Goal: Task Accomplishment & Management: Use online tool/utility

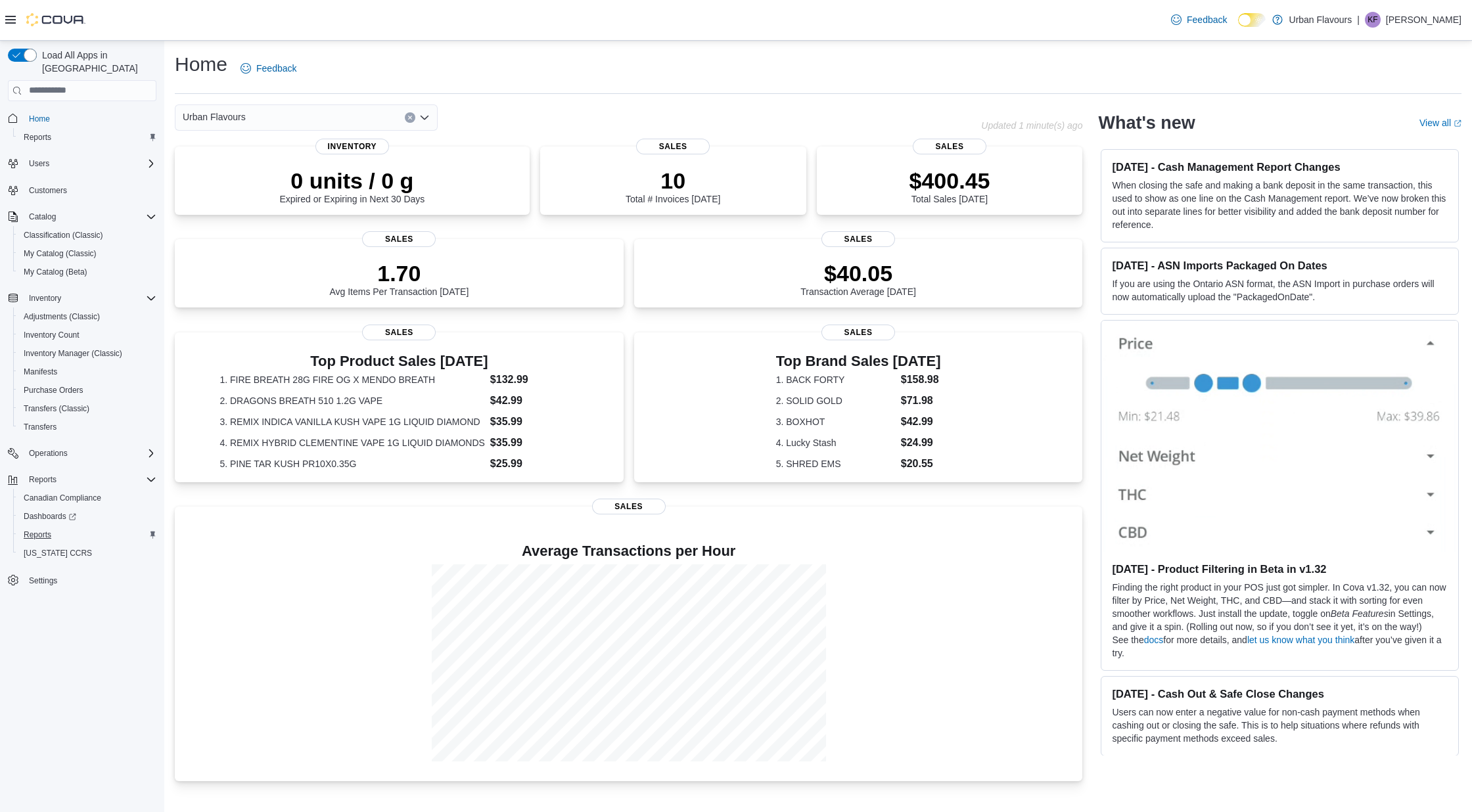
click at [34, 529] on span "Reports" at bounding box center [38, 534] width 28 height 11
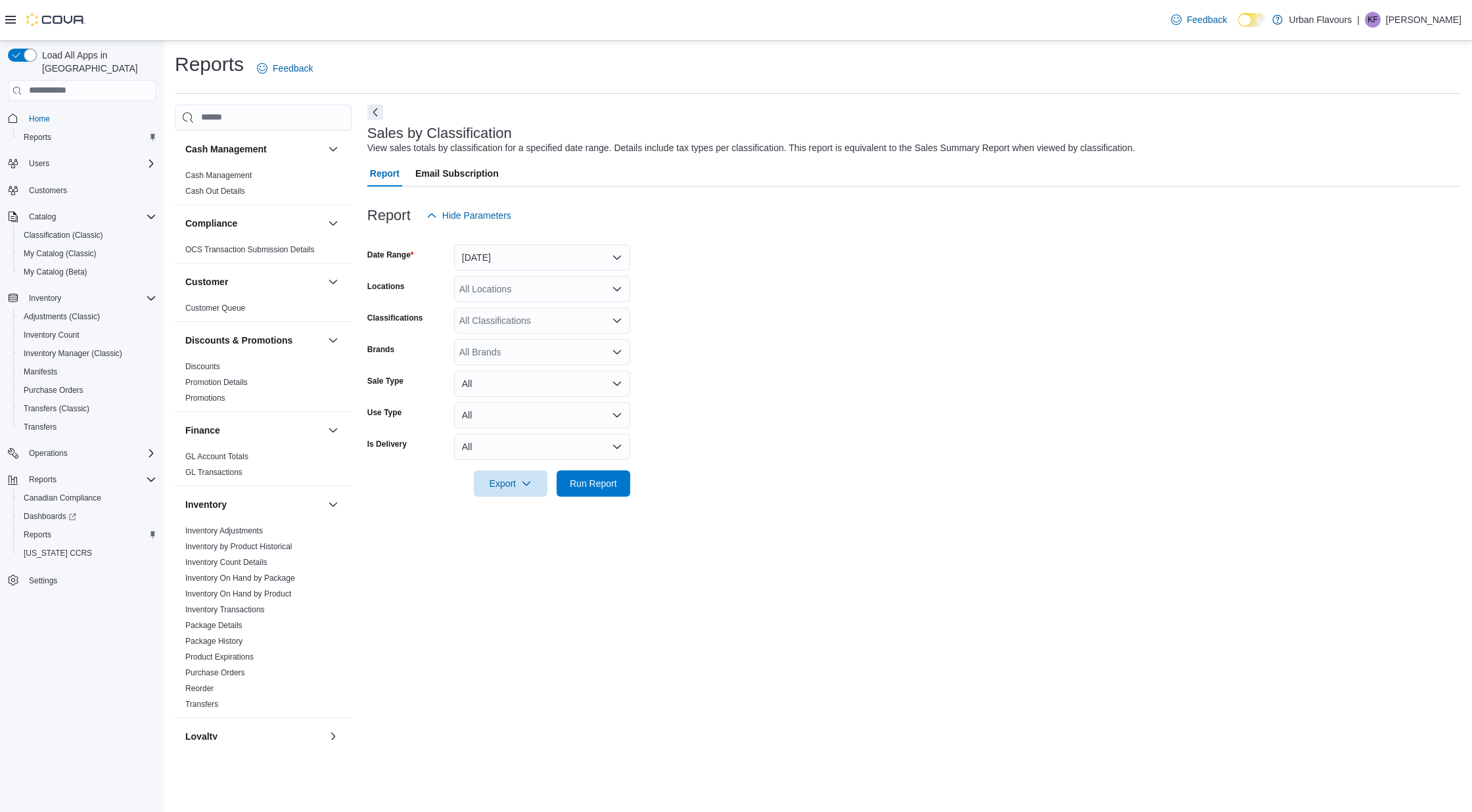
click at [256, 614] on div "Inventory Adjustments Inventory by Product Historical Inventory Count Details I…" at bounding box center [263, 620] width 177 height 194
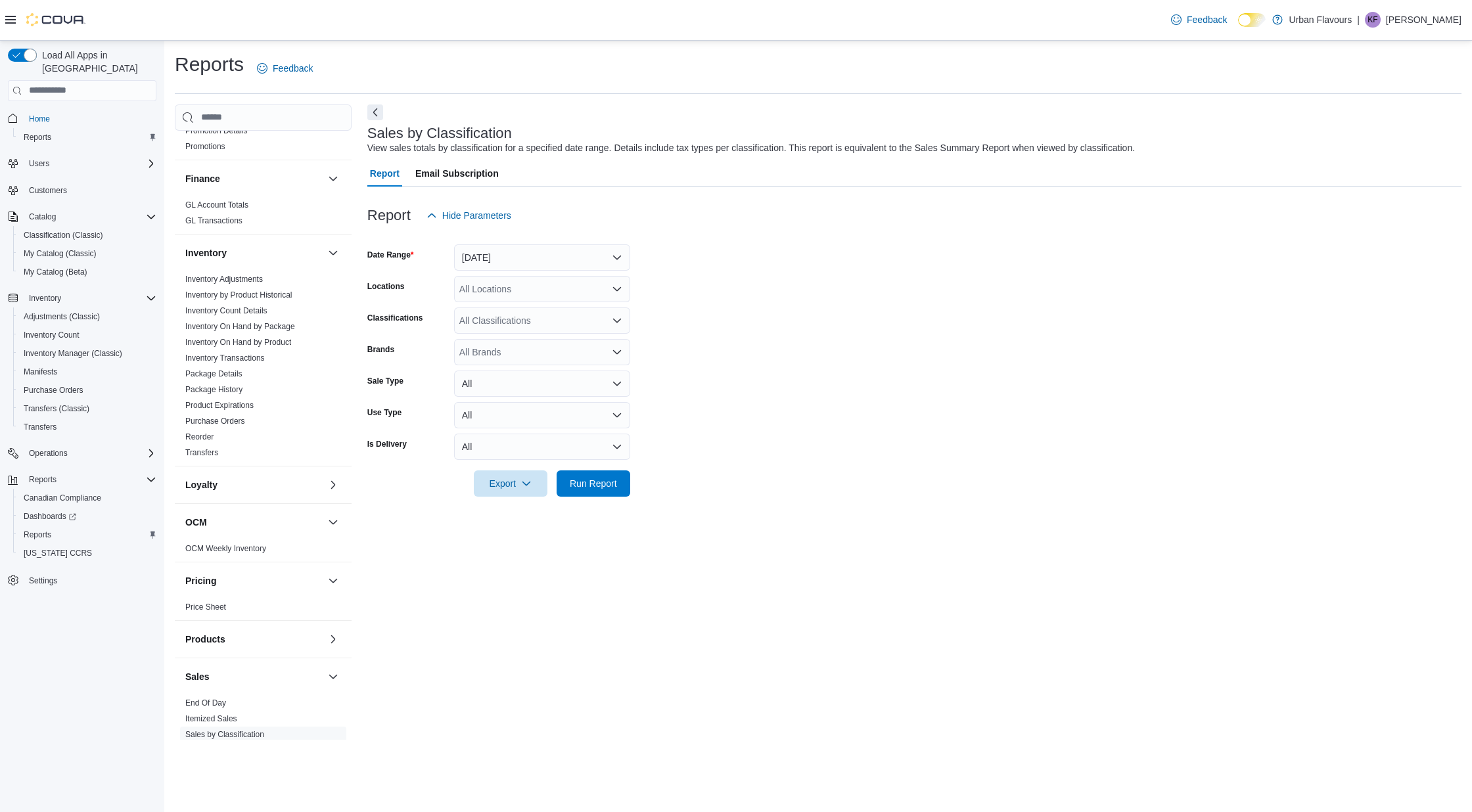
scroll to position [253, 0]
click at [213, 614] on span "End Of Day" at bounding box center [262, 700] width 166 height 16
click at [213, 614] on link "End Of Day" at bounding box center [206, 700] width 41 height 9
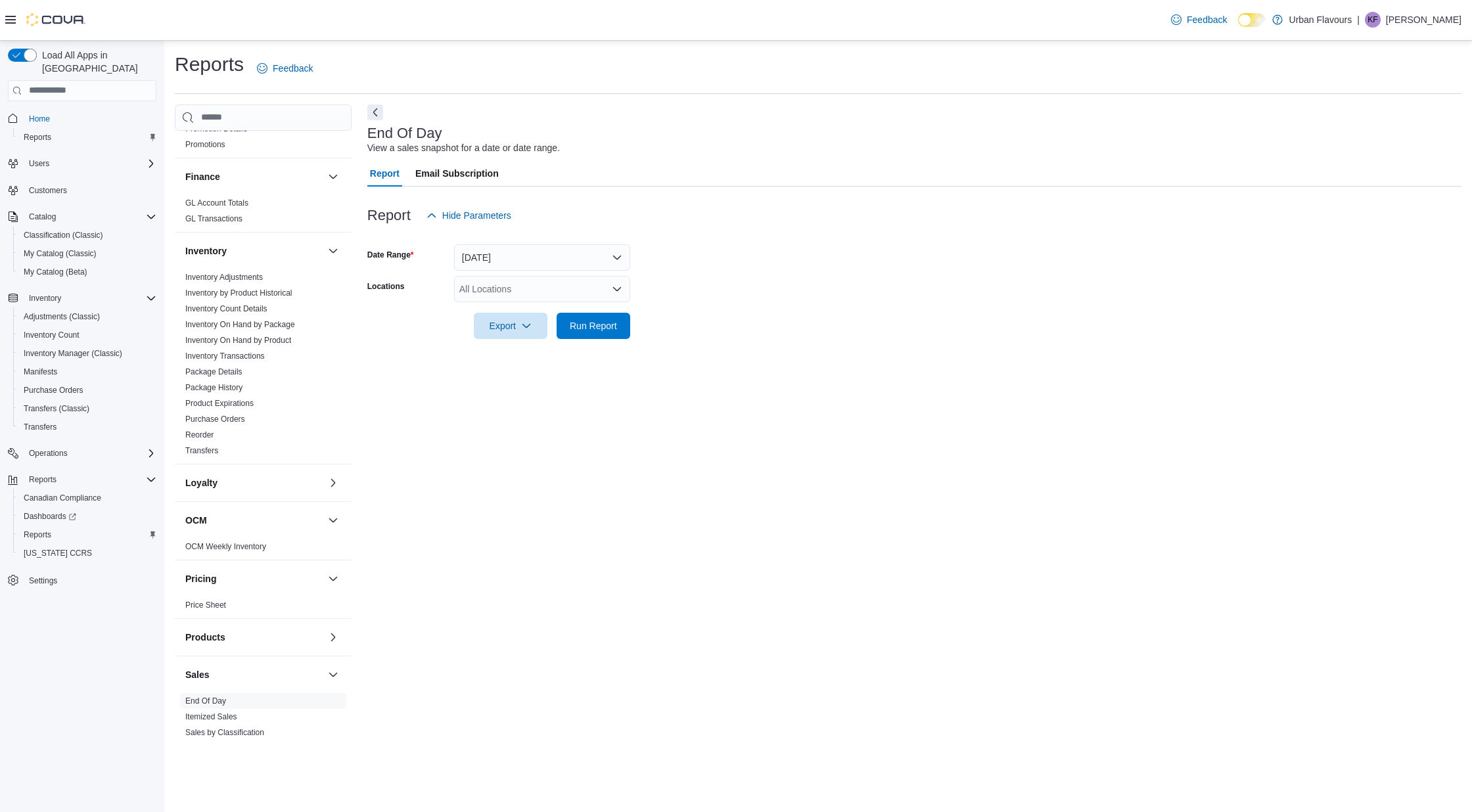
click at [521, 260] on button "Today" at bounding box center [542, 257] width 176 height 26
click at [510, 339] on span "Yesterday" at bounding box center [549, 335] width 150 height 16
click at [512, 279] on div "All Locations" at bounding box center [542, 289] width 176 height 26
click at [504, 329] on span "Urban Flavours" at bounding box center [513, 330] width 63 height 13
click at [615, 329] on span "Run Report" at bounding box center [593, 325] width 47 height 13
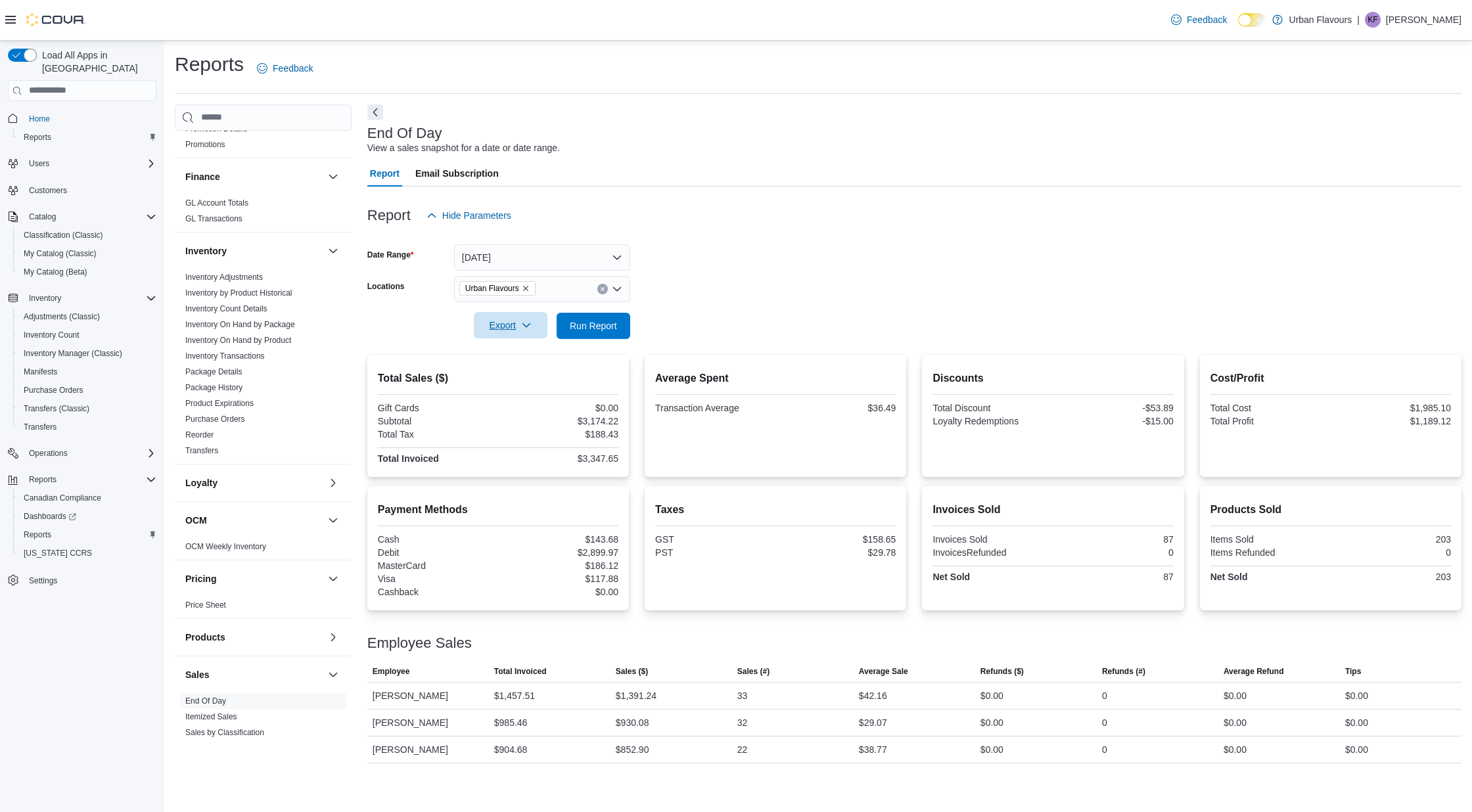
click at [514, 326] on span "Export" at bounding box center [510, 325] width 58 height 26
click at [525, 377] on span "Export to Pdf" at bounding box center [512, 377] width 59 height 11
click at [235, 614] on link "Sales by Classification" at bounding box center [225, 732] width 78 height 9
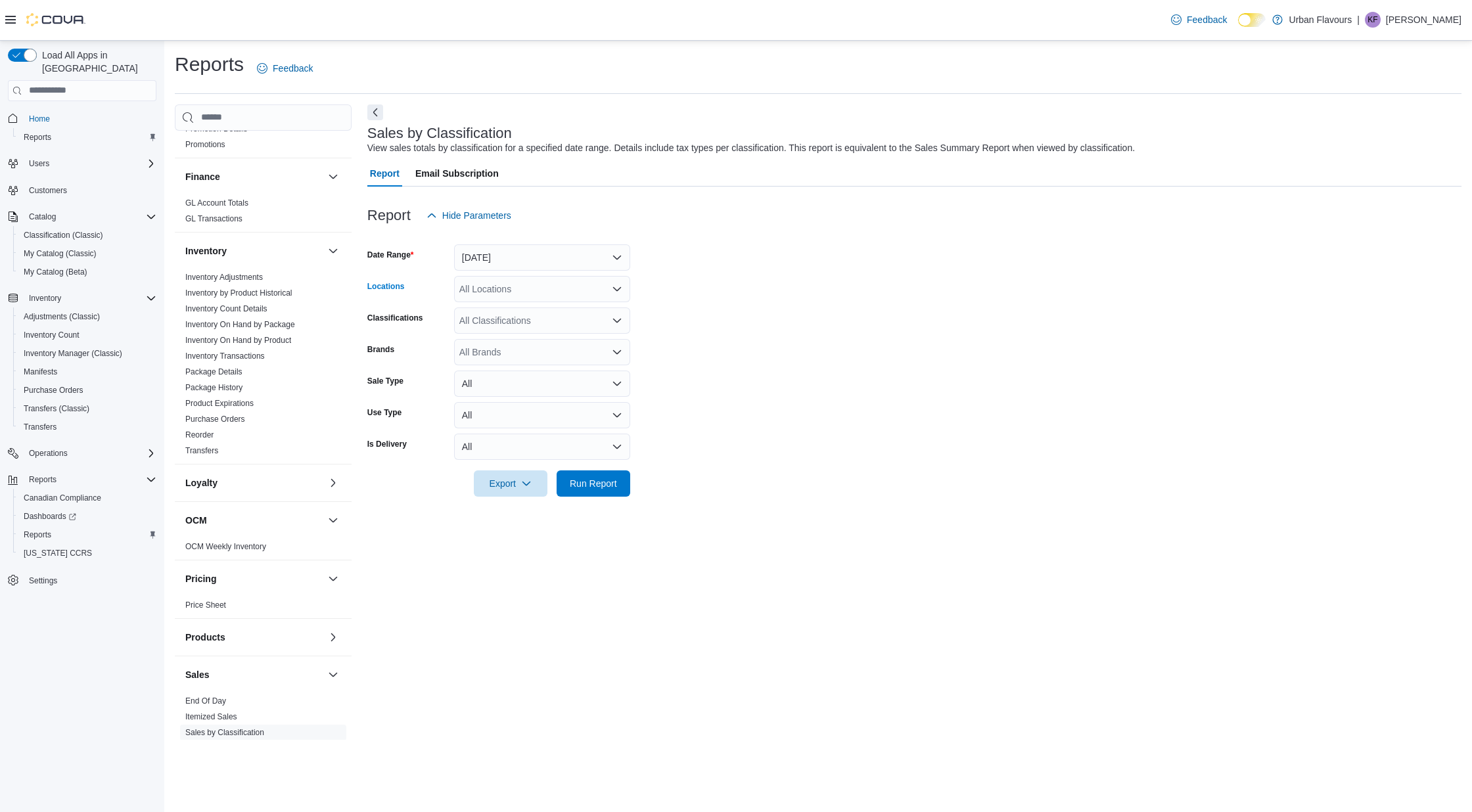
click at [501, 288] on div "All Locations" at bounding box center [542, 289] width 176 height 26
click at [504, 327] on span "Urban Flavours" at bounding box center [513, 330] width 63 height 13
click at [505, 326] on div "All Classifications" at bounding box center [542, 320] width 176 height 26
click at [521, 360] on span "CANNABIS" at bounding box center [506, 361] width 47 height 13
click at [611, 478] on span "Run Report" at bounding box center [593, 483] width 47 height 13
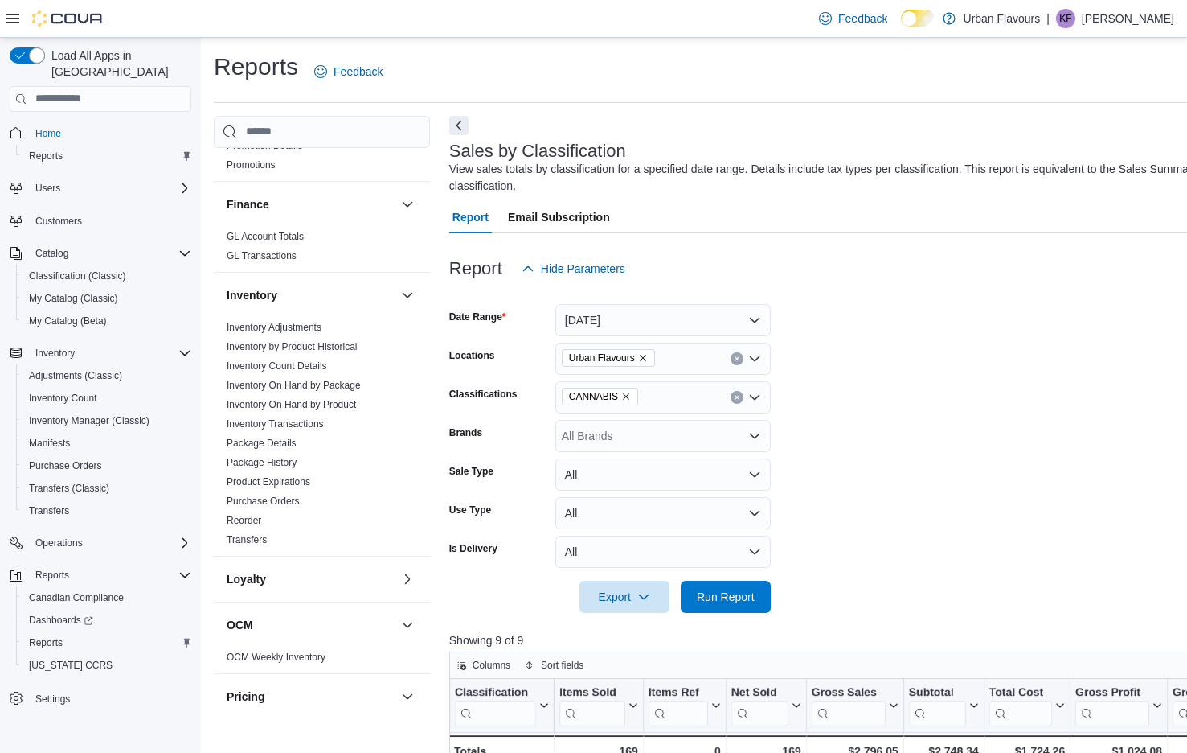
click at [926, 377] on form "Date Range Yesterday Locations Urban Flavours Classifications CANNABIS Brands A…" at bounding box center [912, 449] width 926 height 328
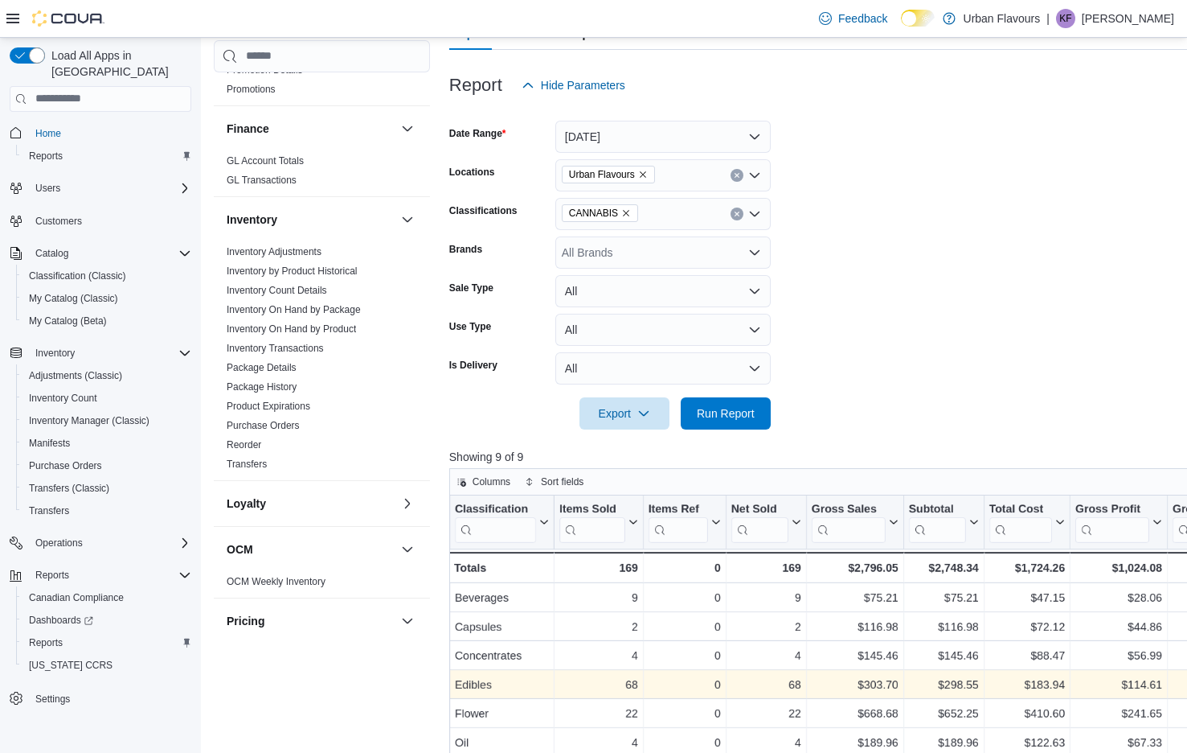
scroll to position [189, 0]
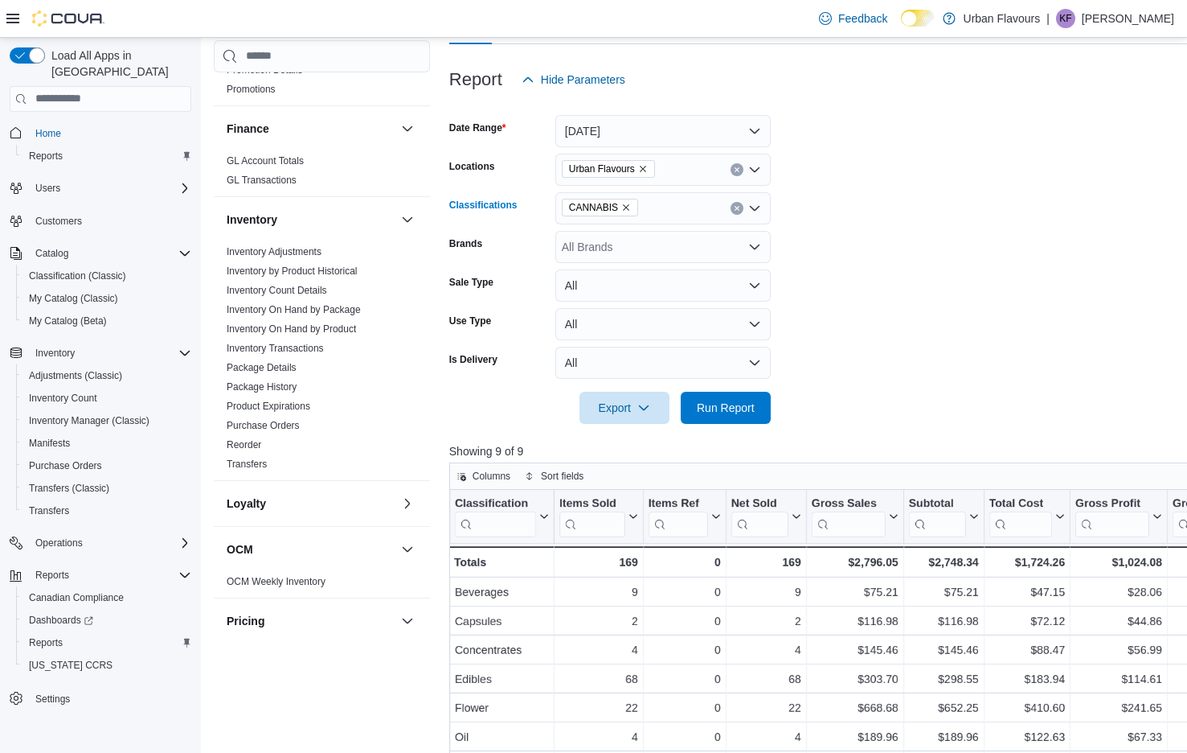
click at [629, 207] on icon "Remove CANNABIS from selection in this group" at bounding box center [626, 208] width 10 height 10
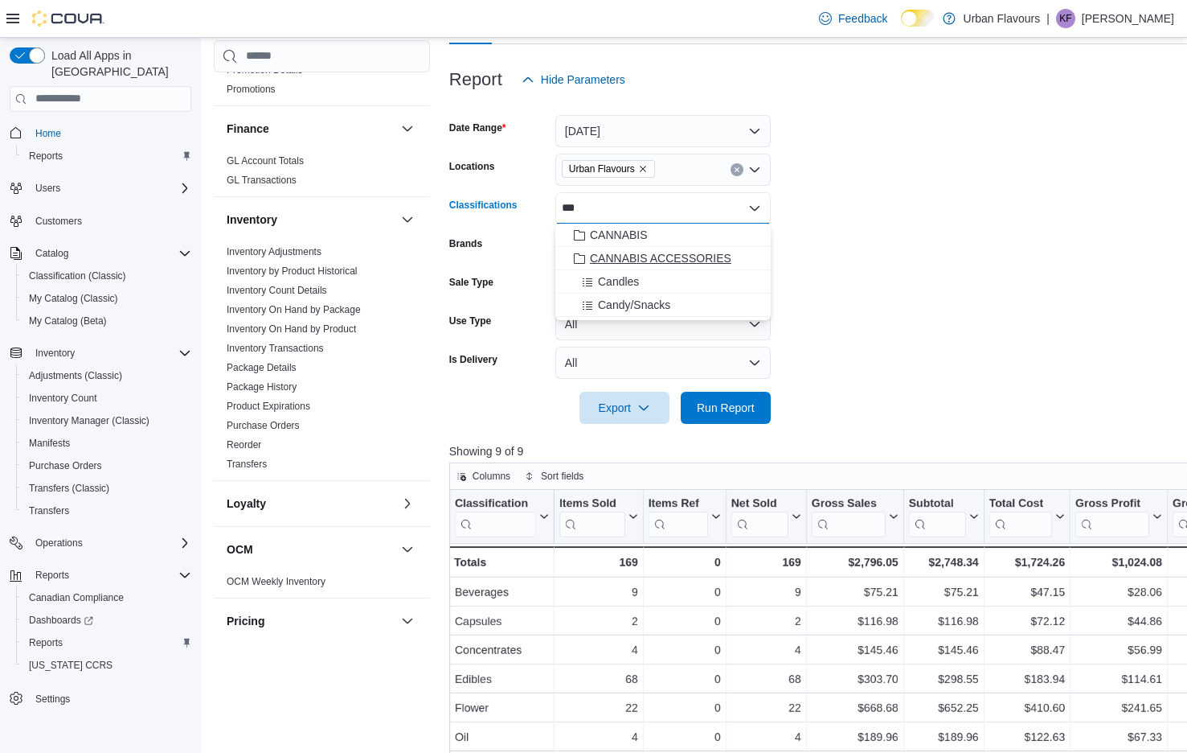
type input "***"
click at [675, 253] on span "CANNABIS ACCESSORIES" at bounding box center [660, 258] width 141 height 16
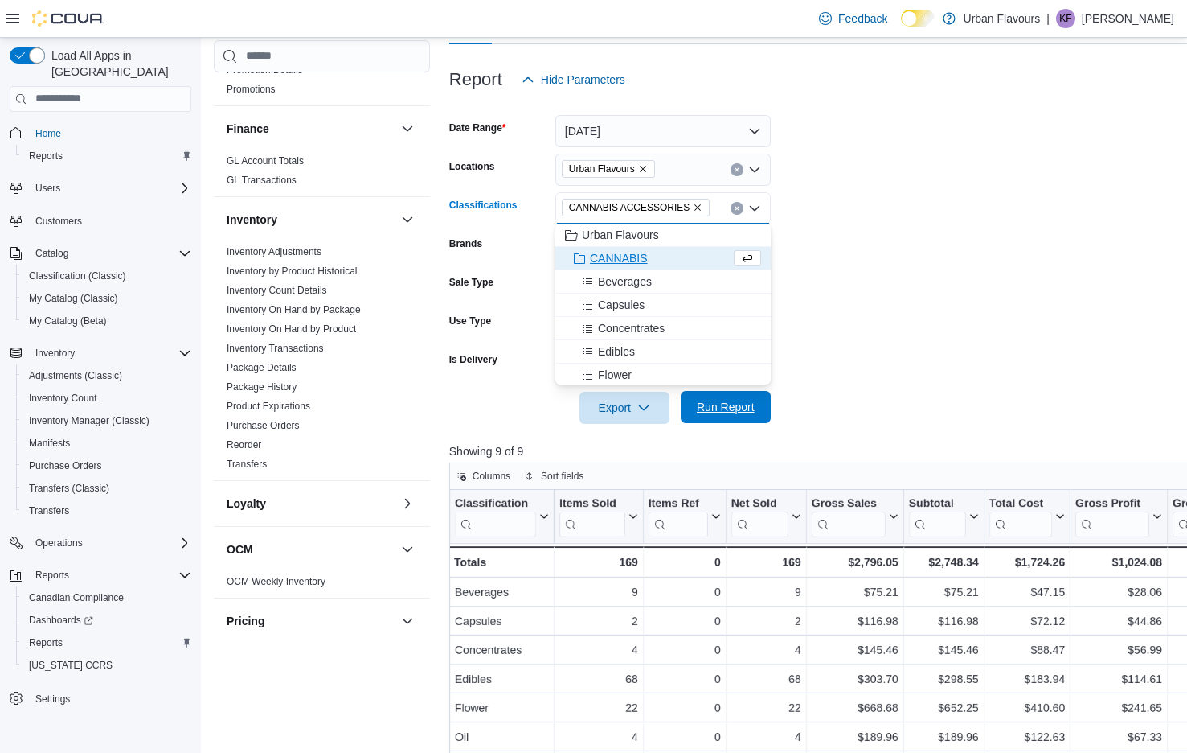
click at [731, 404] on span "Run Report" at bounding box center [726, 407] width 58 height 16
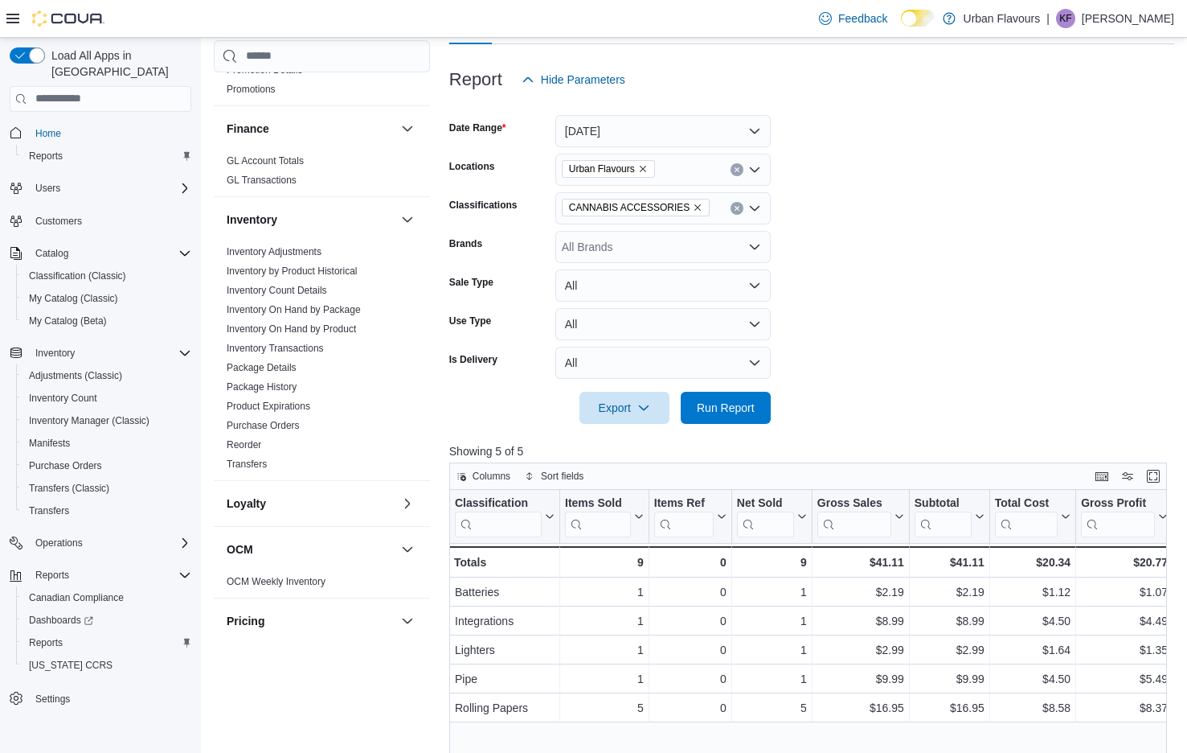
click at [698, 207] on icon "Remove CANNABIS ACCESSORIES from selection in this group" at bounding box center [698, 208] width 10 height 10
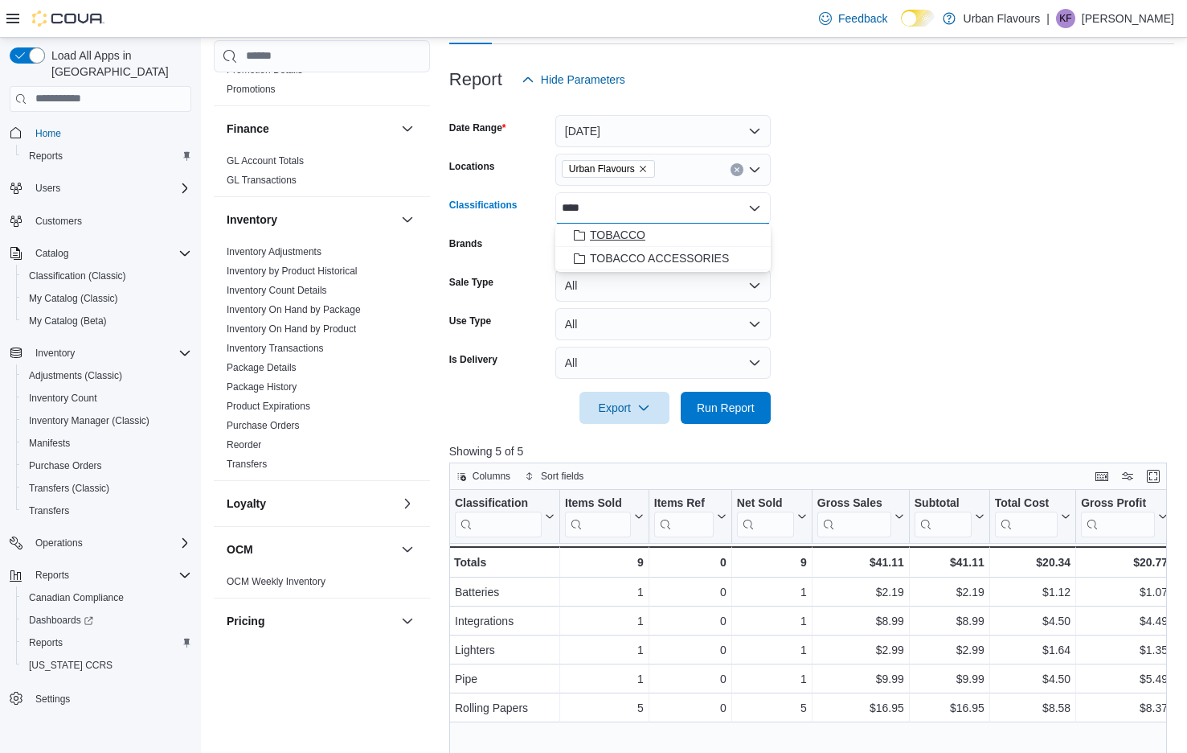
type input "****"
click at [649, 232] on div "TOBACCO" at bounding box center [663, 235] width 196 height 16
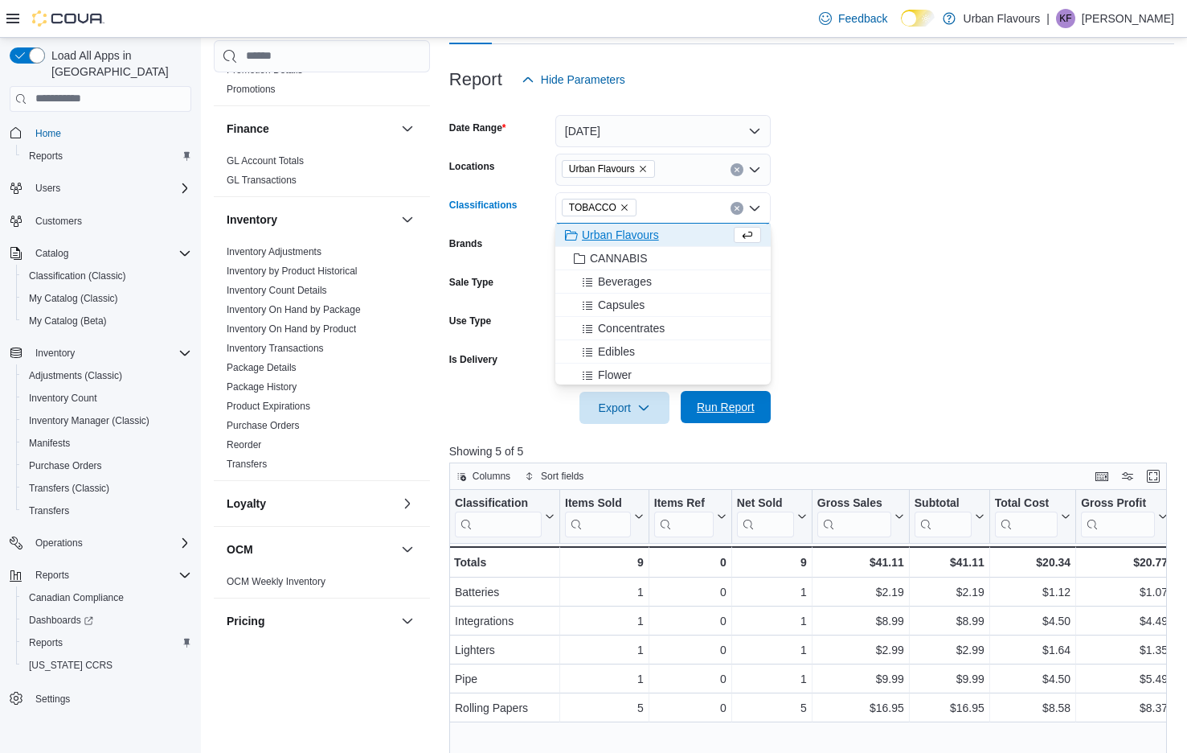
click at [720, 414] on span "Run Report" at bounding box center [726, 407] width 71 height 32
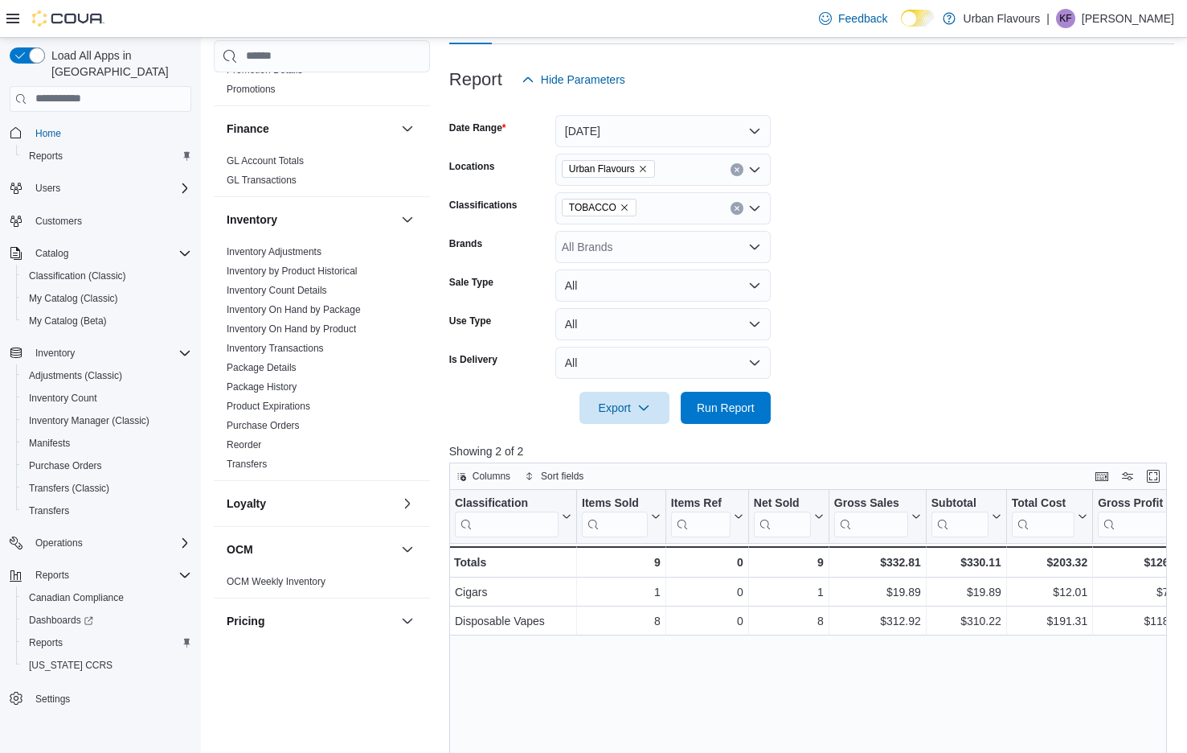
click at [954, 418] on form "Date Range Yesterday Locations Urban Flavours Classifications TOBACCO Brands Al…" at bounding box center [811, 260] width 725 height 328
drag, startPoint x: 954, startPoint y: 418, endPoint x: 912, endPoint y: 394, distance: 48.3
click at [951, 416] on form "Date Range Yesterday Locations Urban Flavours Classifications TOBACCO Brands Al…" at bounding box center [811, 260] width 725 height 328
click at [627, 206] on icon "Remove TOBACCO from selection in this group" at bounding box center [625, 208] width 10 height 10
type input "*******"
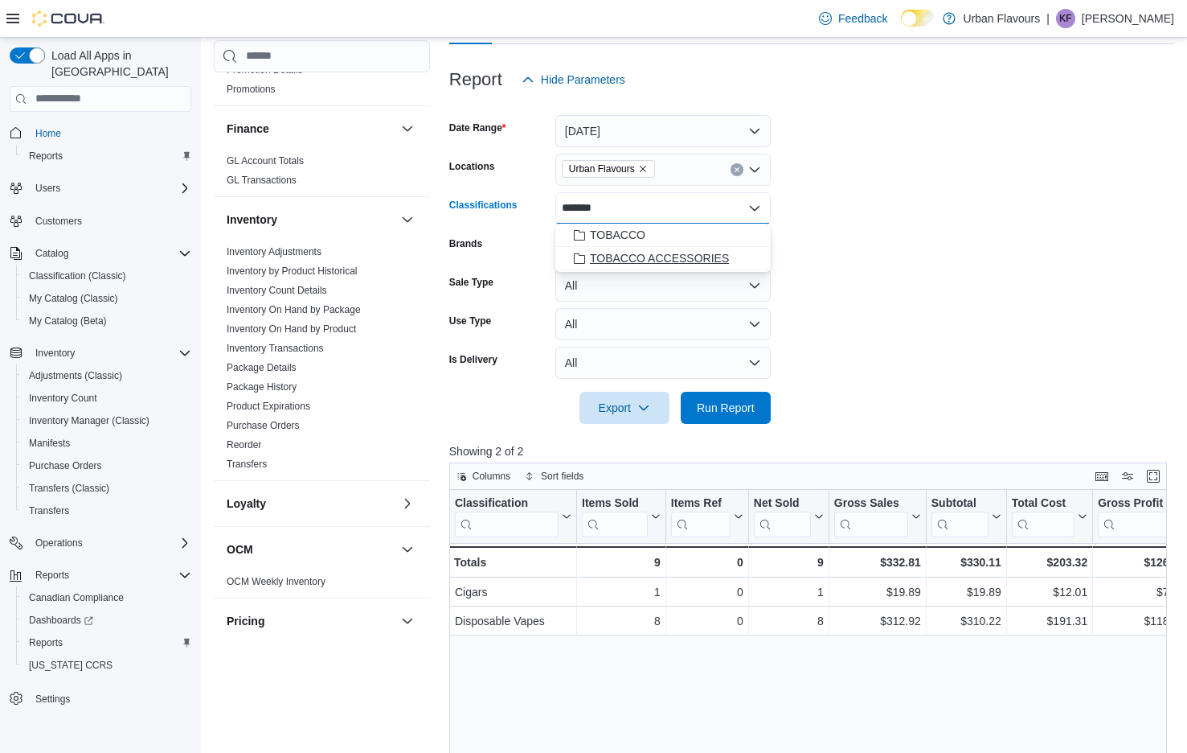
drag, startPoint x: 647, startPoint y: 246, endPoint x: 651, endPoint y: 255, distance: 9.7
click at [651, 255] on span "TOBACCO ACCESSORIES" at bounding box center [659, 258] width 139 height 16
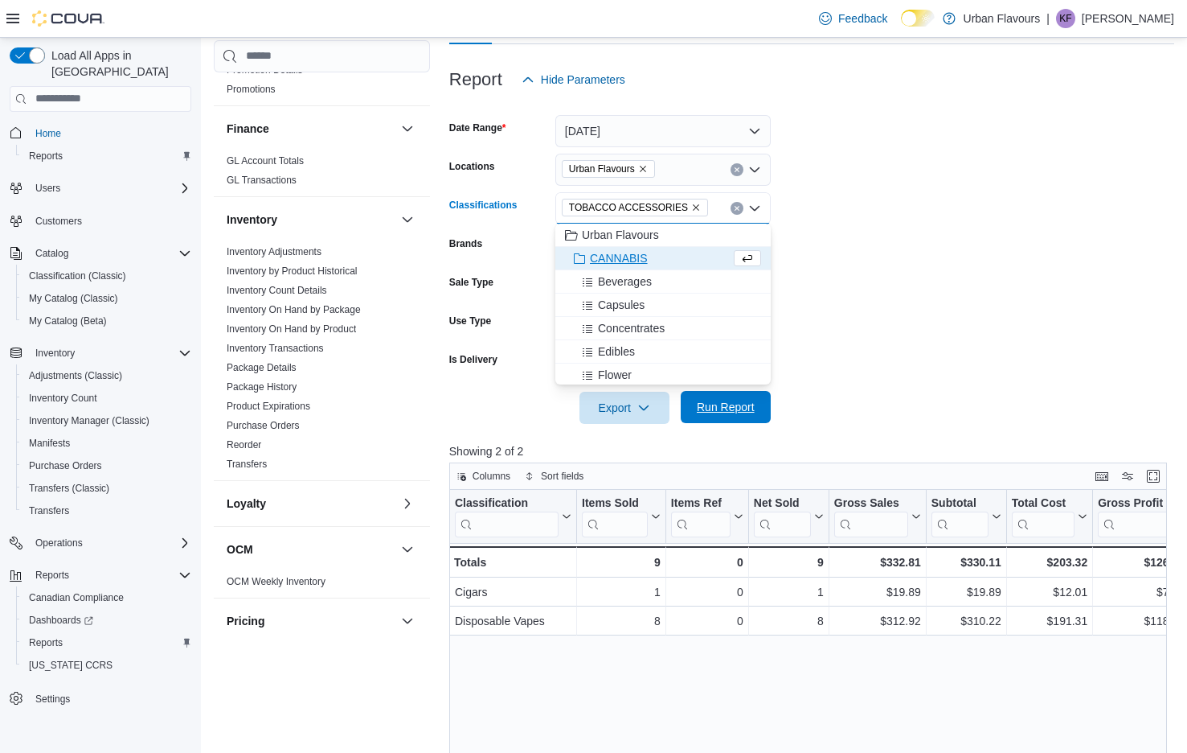
click at [732, 420] on span "Run Report" at bounding box center [726, 407] width 71 height 32
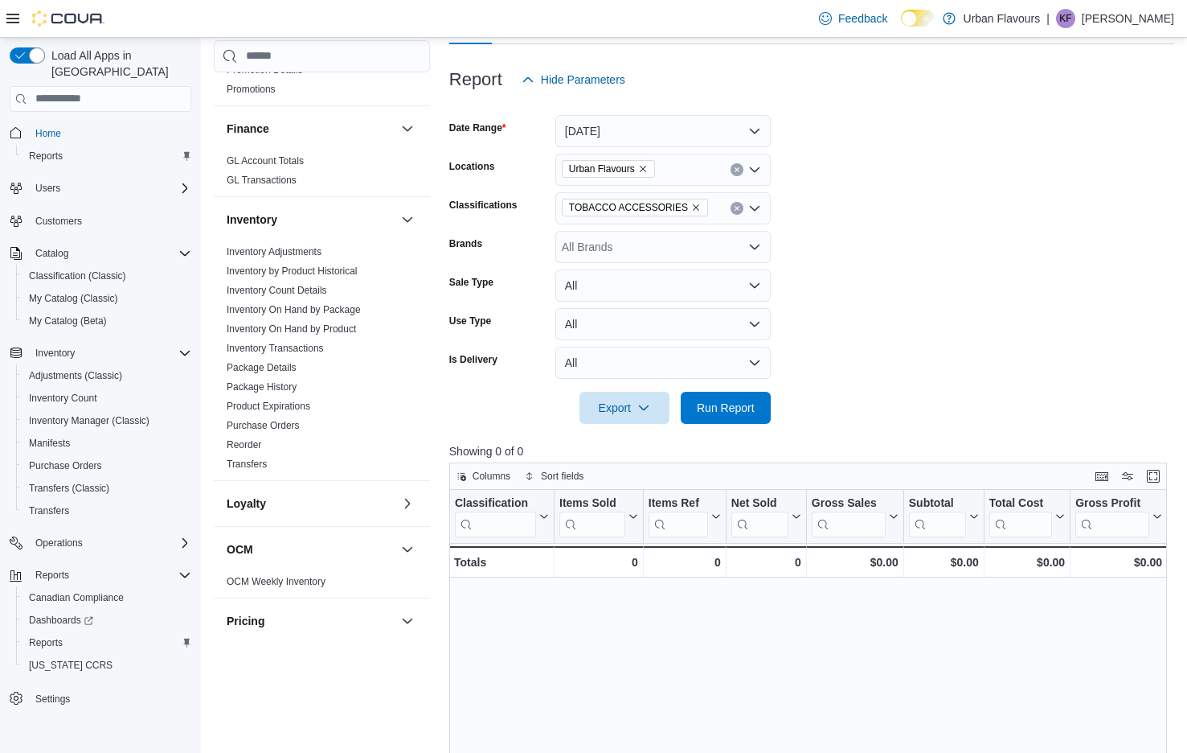
click at [698, 206] on icon "Remove TOBACCO ACCESSORIES from selection in this group" at bounding box center [696, 208] width 10 height 10
type input "*******"
click at [687, 232] on span "CONFECTIONARY/MISC" at bounding box center [654, 235] width 129 height 16
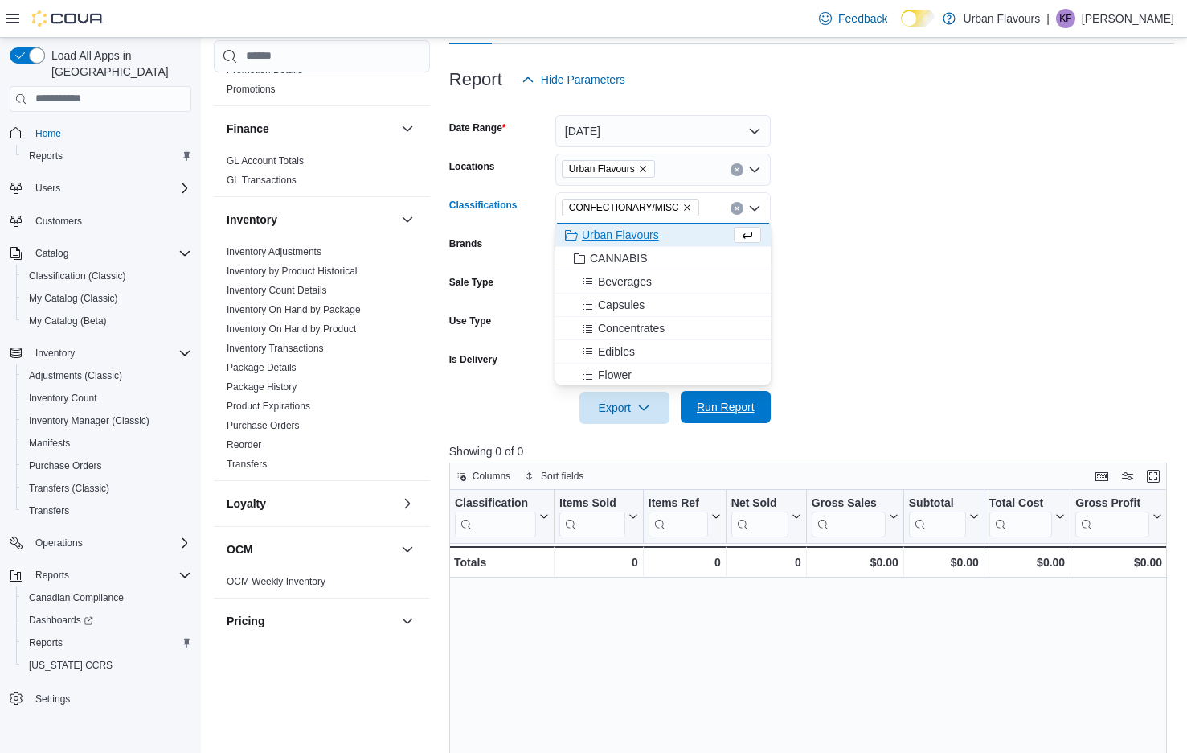
click at [725, 400] on span "Run Report" at bounding box center [726, 407] width 58 height 16
